Goal: Navigation & Orientation: Find specific page/section

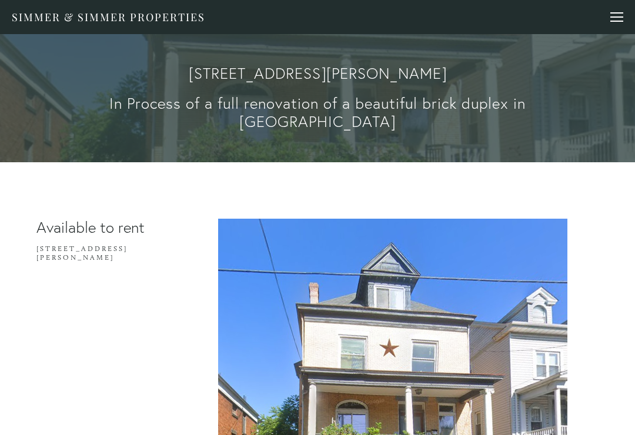
click at [101, 17] on link "Simmer & Simmer Properties" at bounding box center [109, 17] width 194 height 14
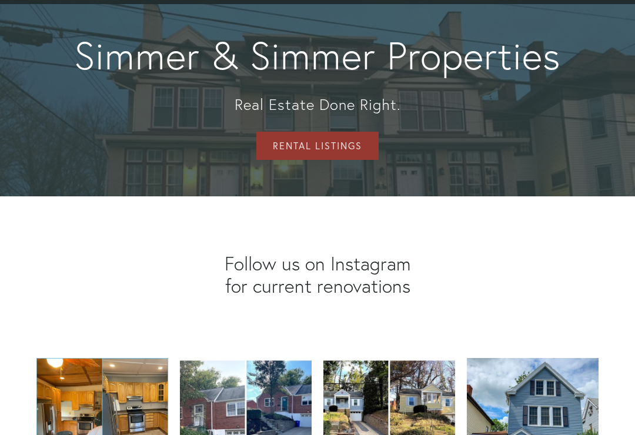
scroll to position [66, 0]
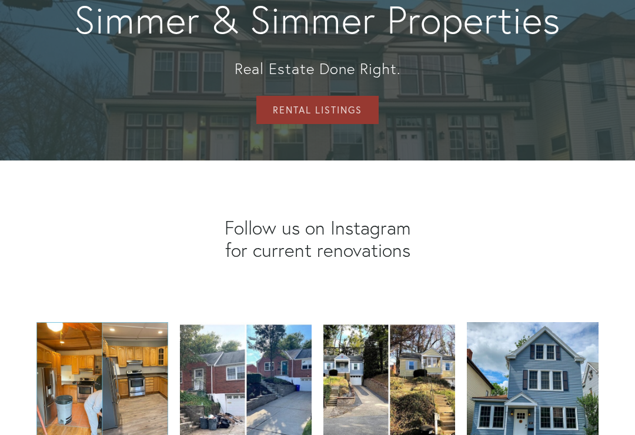
click at [288, 124] on link "Rental Listings" at bounding box center [318, 110] width 122 height 28
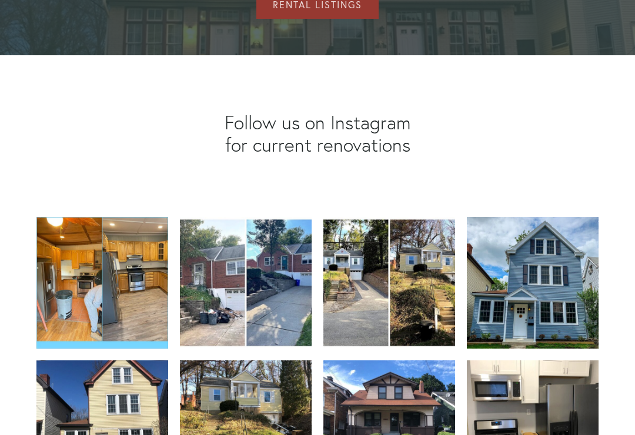
scroll to position [0, 0]
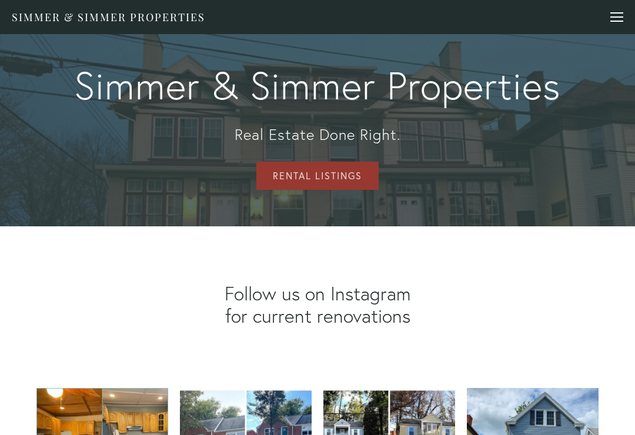
click at [619, 13] on div at bounding box center [617, 12] width 13 height 1
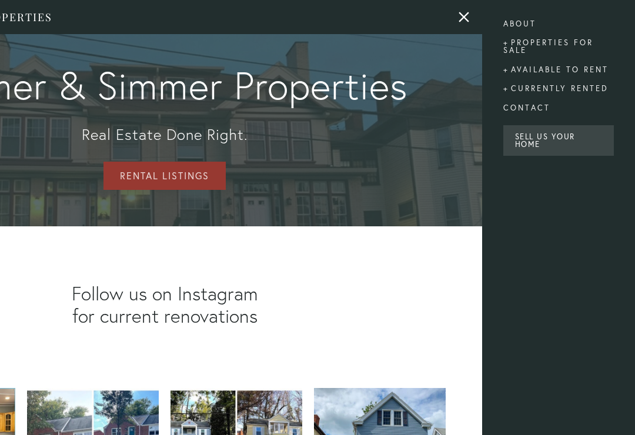
click at [518, 26] on link "About" at bounding box center [559, 23] width 111 height 19
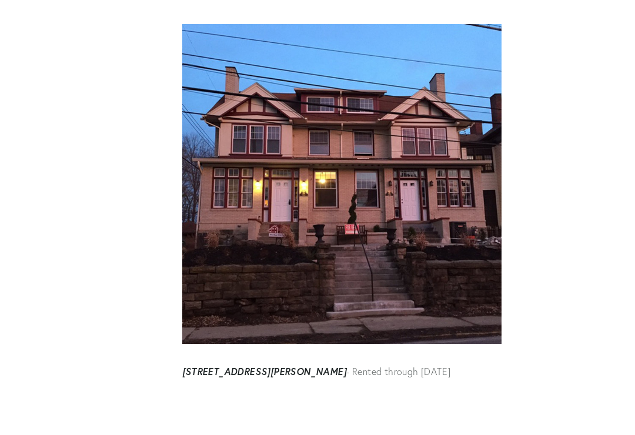
scroll to position [8752, 0]
